Goal: Information Seeking & Learning: Learn about a topic

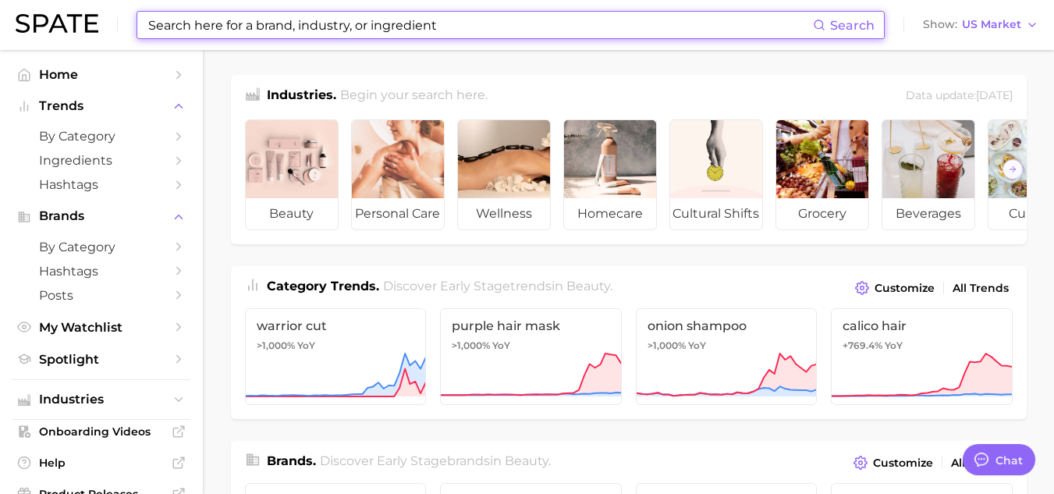
click at [314, 28] on input at bounding box center [480, 25] width 667 height 27
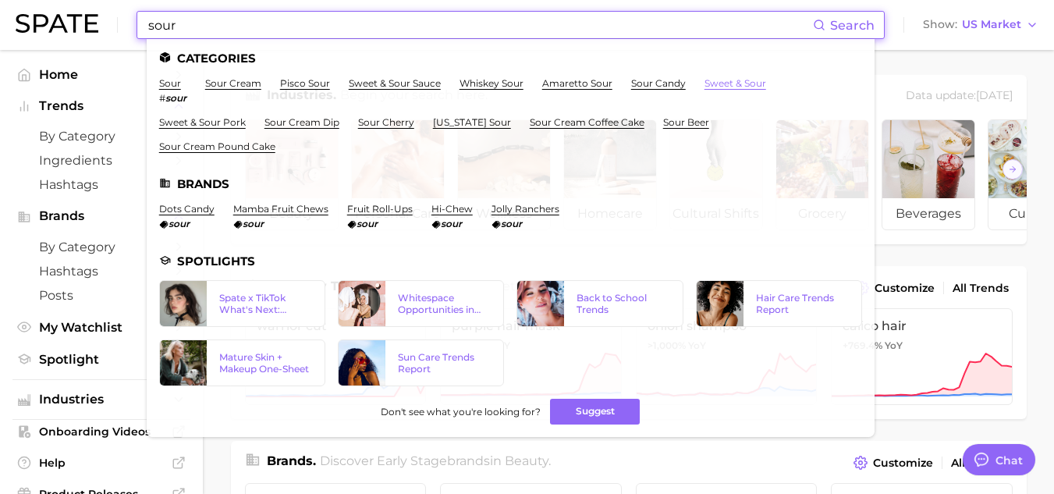
type input "sour"
click at [726, 80] on link "sweet & sour" at bounding box center [736, 83] width 62 height 12
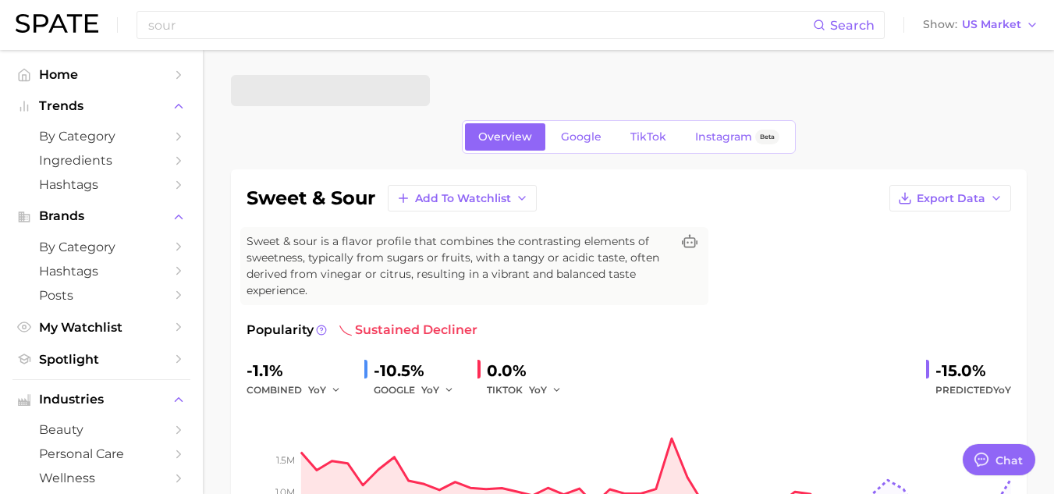
type textarea "x"
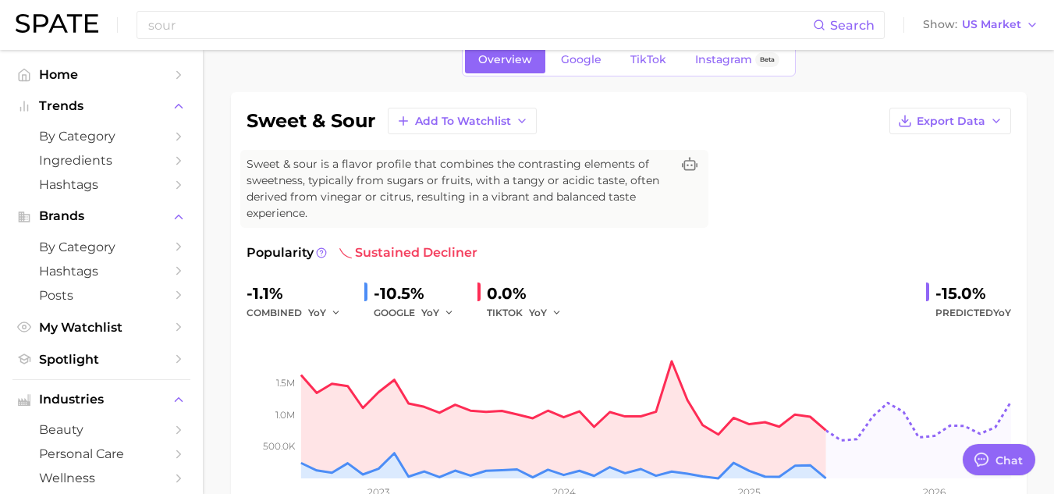
scroll to position [76, 0]
click at [538, 306] on button "YoY" at bounding box center [546, 313] width 34 height 19
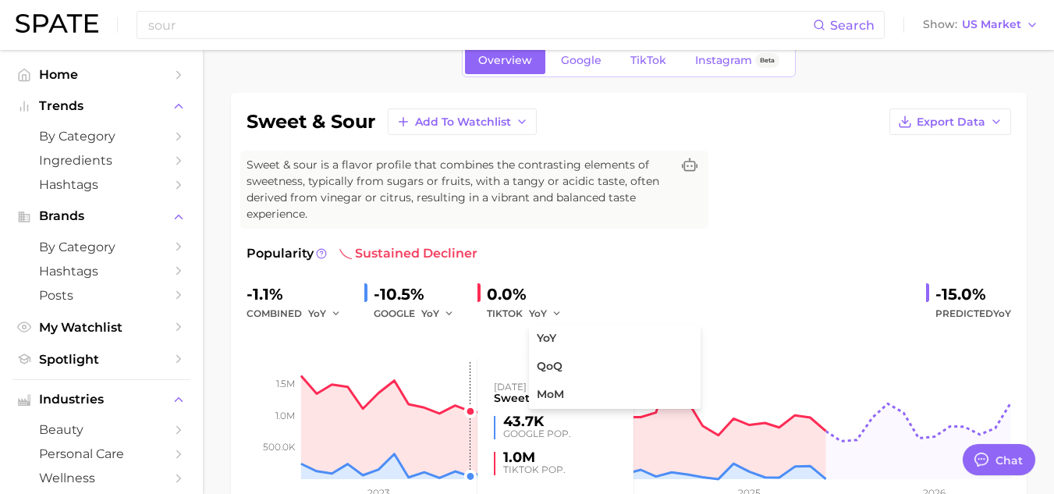
click at [468, 372] on rect at bounding box center [629, 401] width 765 height 156
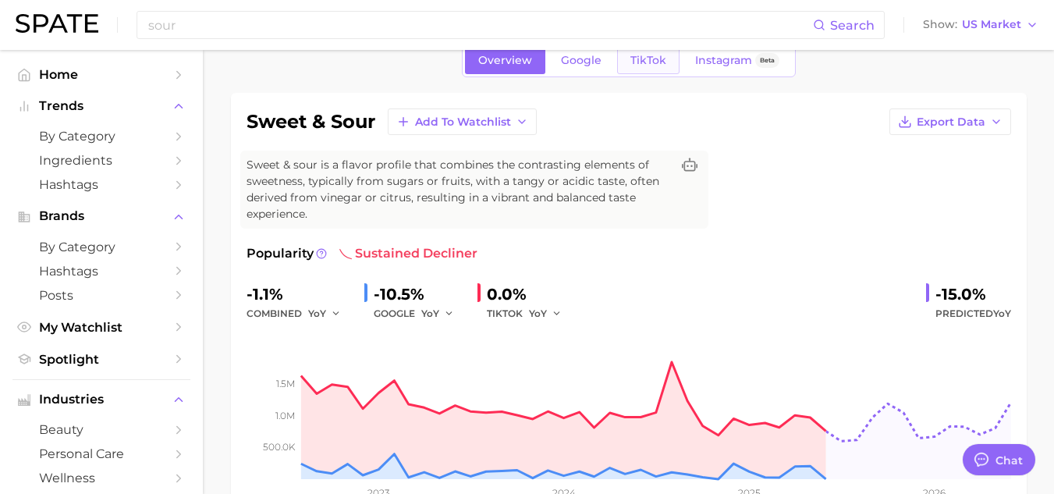
click at [647, 64] on span "TikTok" at bounding box center [649, 60] width 36 height 13
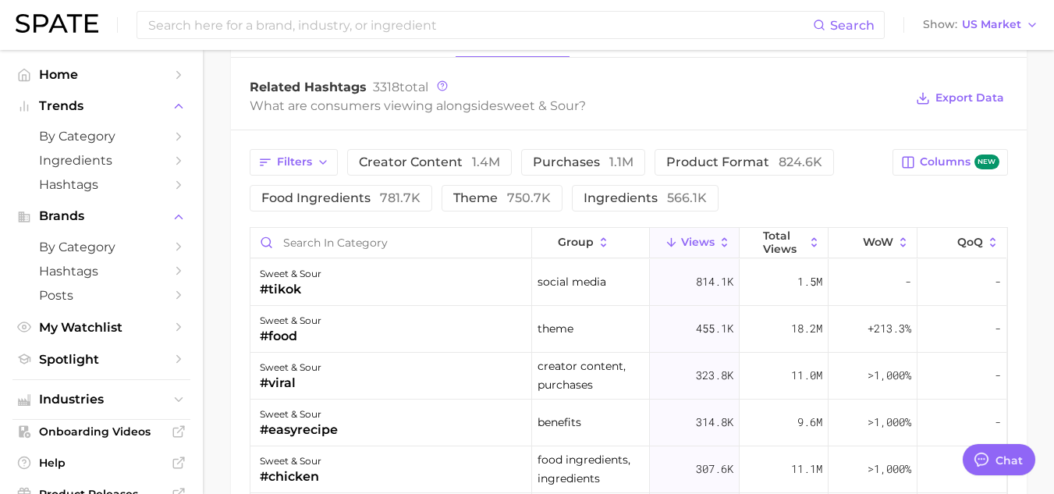
scroll to position [1247, 0]
click at [347, 197] on span "food ingredients 781.7k" at bounding box center [340, 197] width 159 height 12
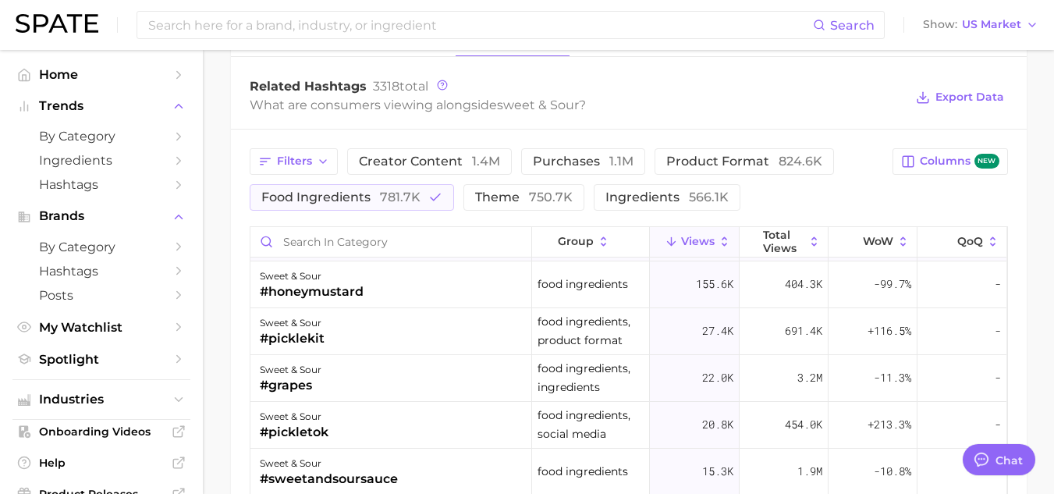
scroll to position [0, 0]
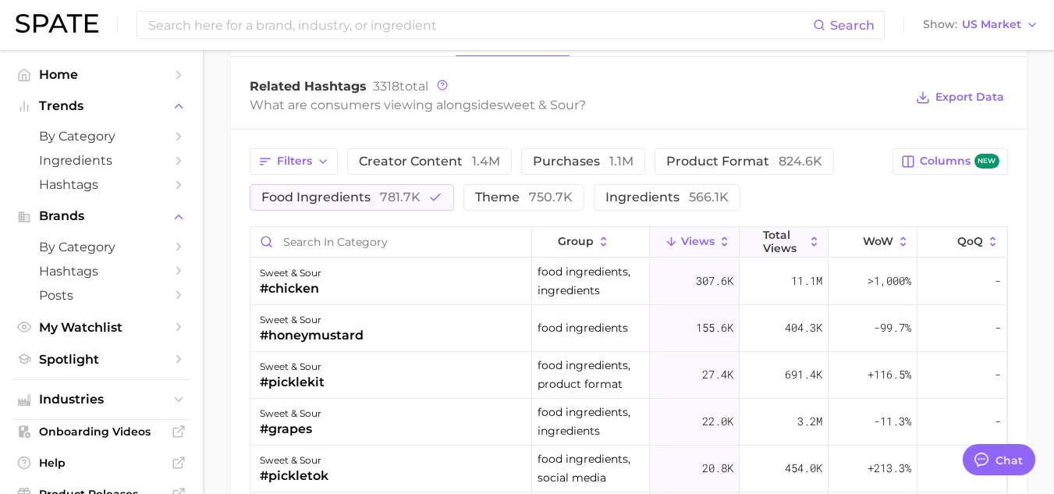
click at [763, 247] on span "Total Views" at bounding box center [783, 241] width 41 height 25
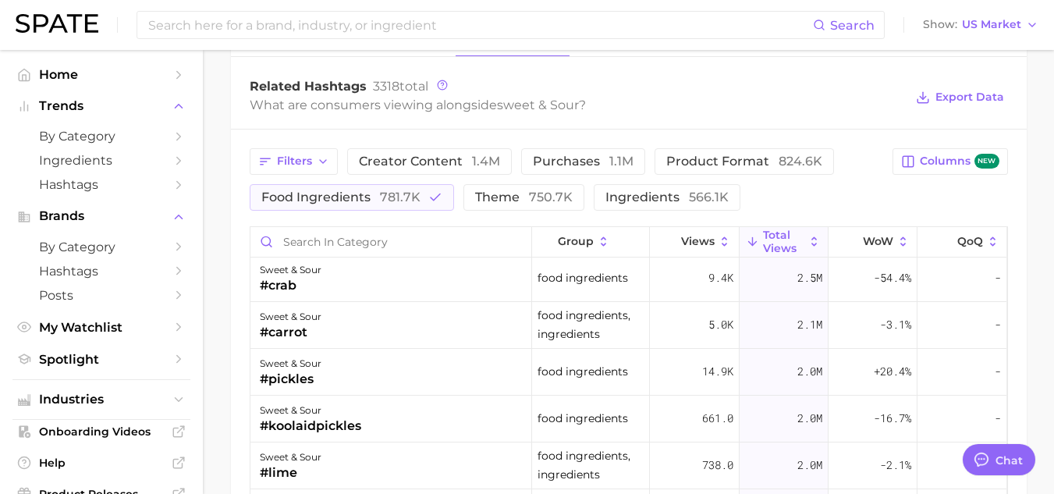
scroll to position [480, 0]
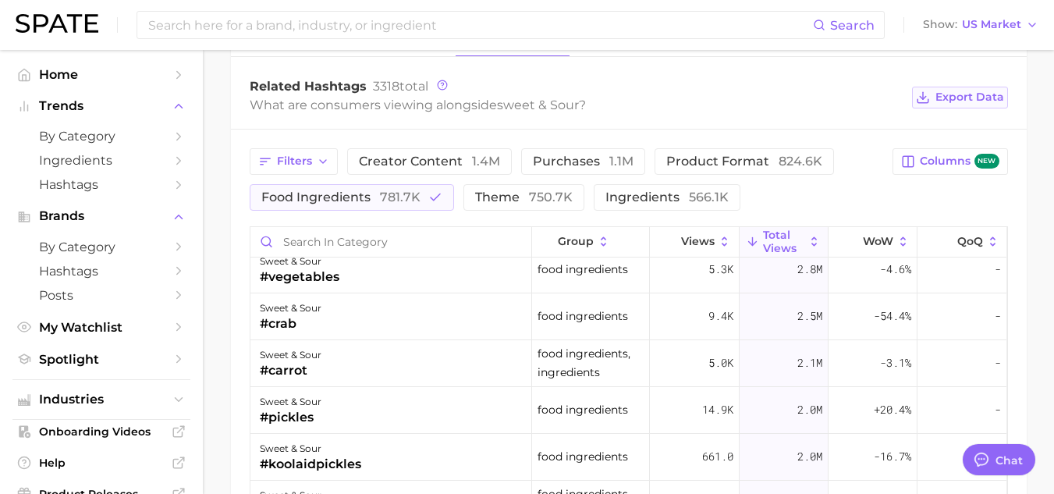
click at [958, 98] on span "Export Data" at bounding box center [970, 97] width 69 height 13
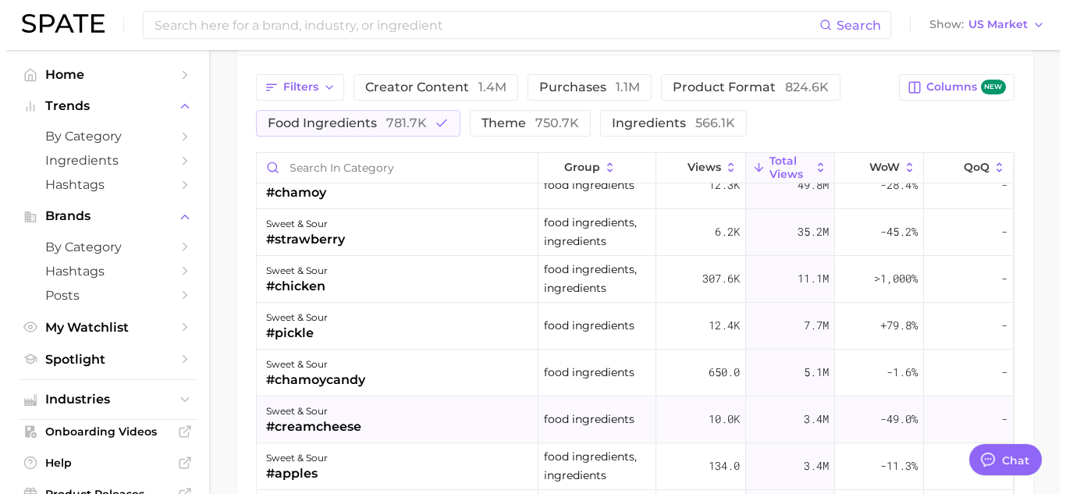
scroll to position [21, 0]
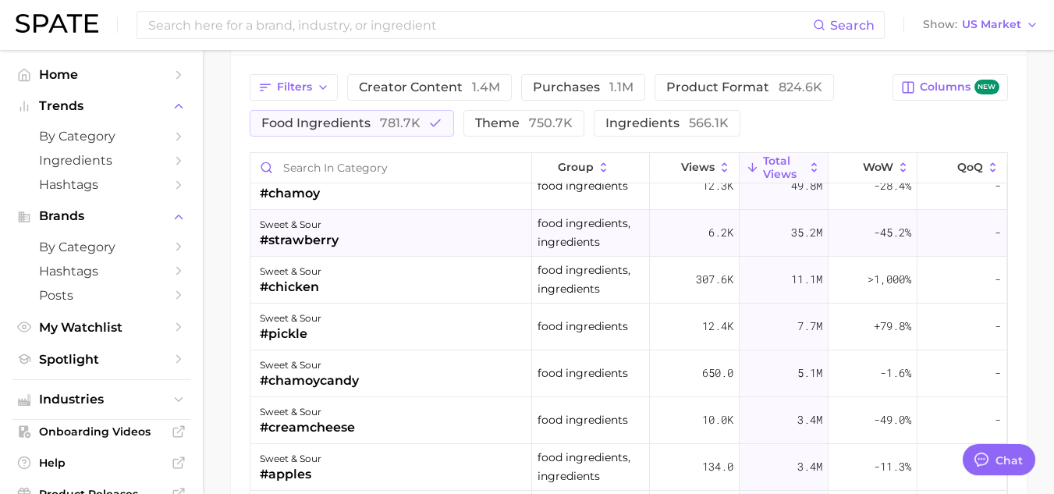
click at [313, 242] on div "#strawberry" at bounding box center [299, 240] width 79 height 19
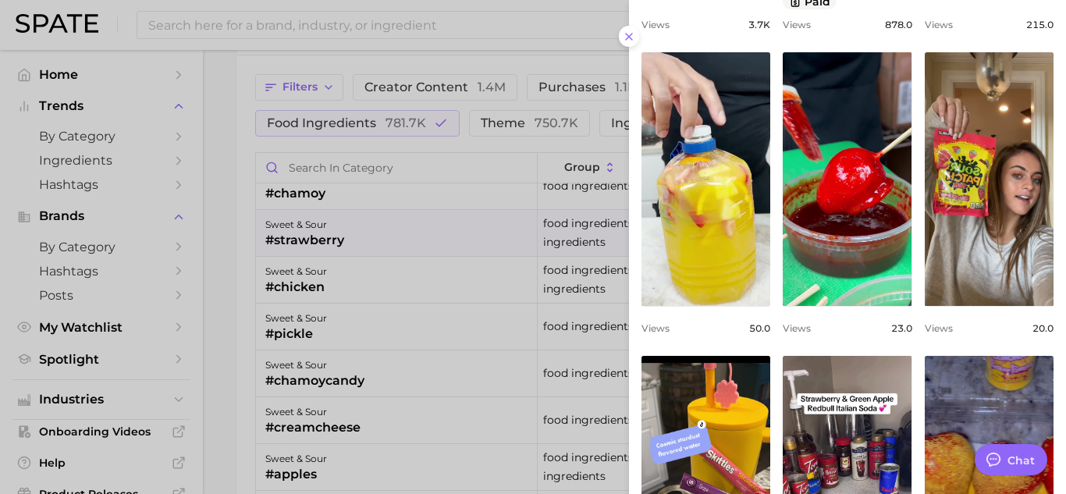
scroll to position [446, 0]
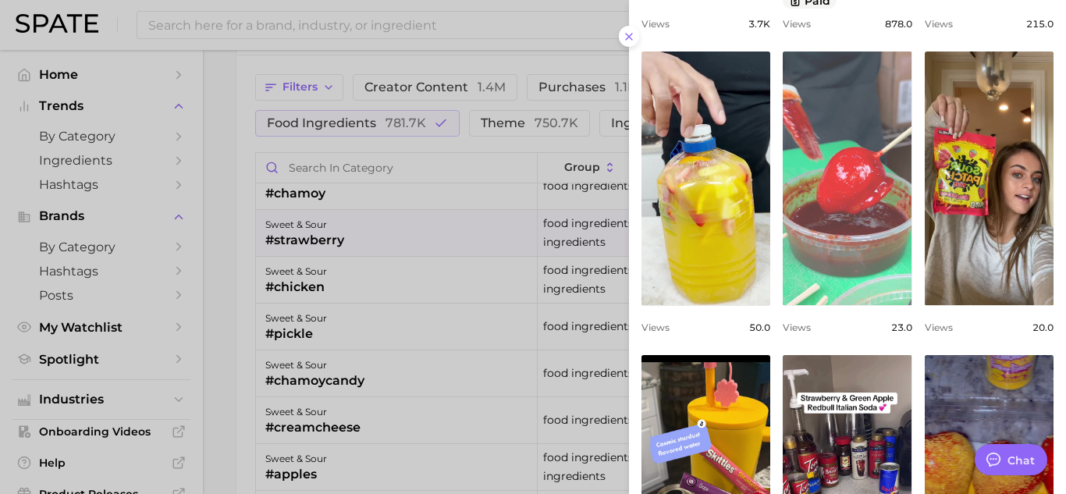
click at [880, 222] on link "view post on TikTok" at bounding box center [847, 179] width 129 height 254
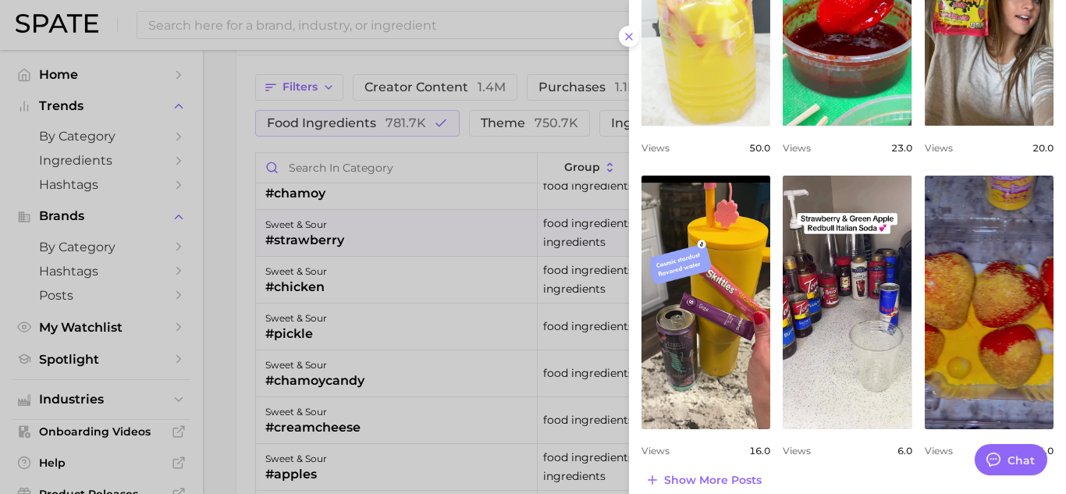
scroll to position [641, 0]
